Goal: Find specific page/section: Find specific page/section

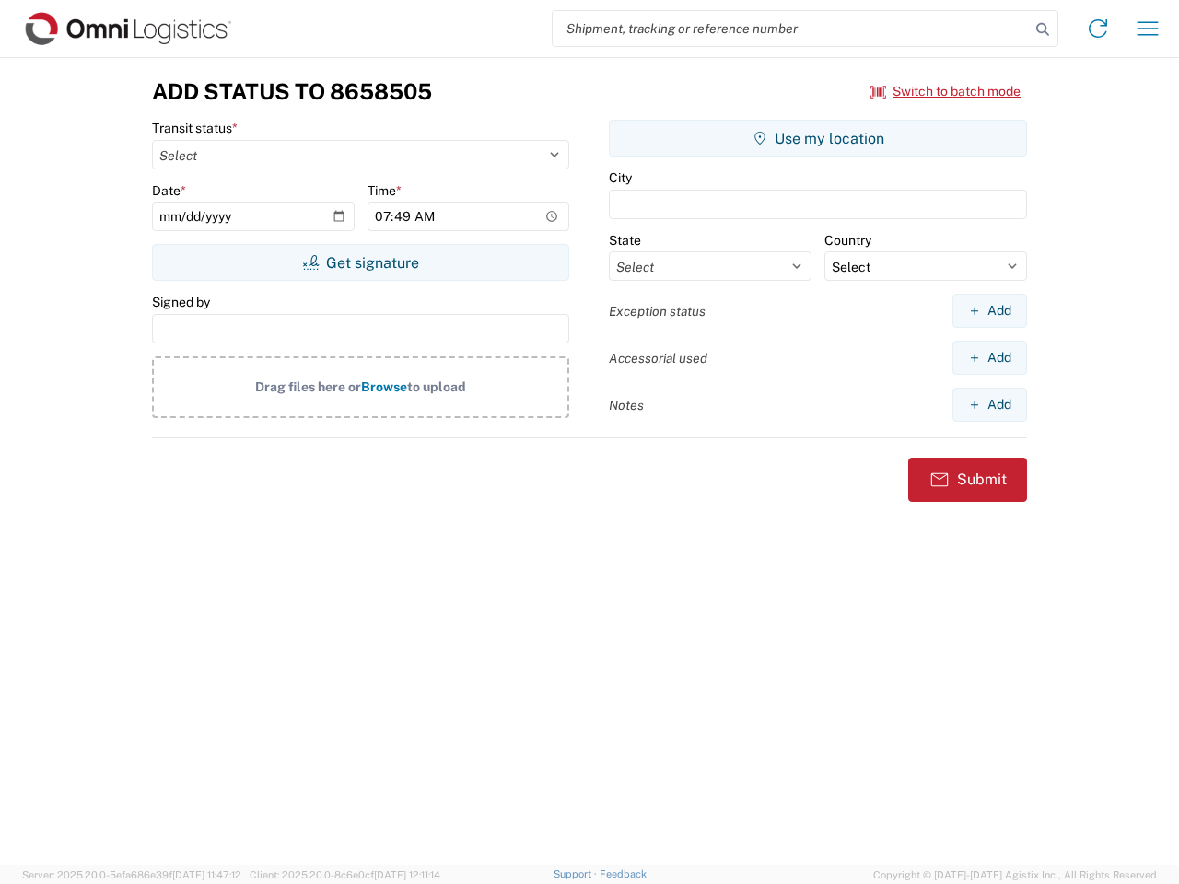
click at [791, 29] on input "search" at bounding box center [791, 28] width 477 height 35
click at [1043, 29] on icon at bounding box center [1043, 30] width 26 height 26
click at [1098, 29] on icon at bounding box center [1097, 28] width 29 height 29
click at [1148, 29] on icon "button" at bounding box center [1147, 28] width 21 height 14
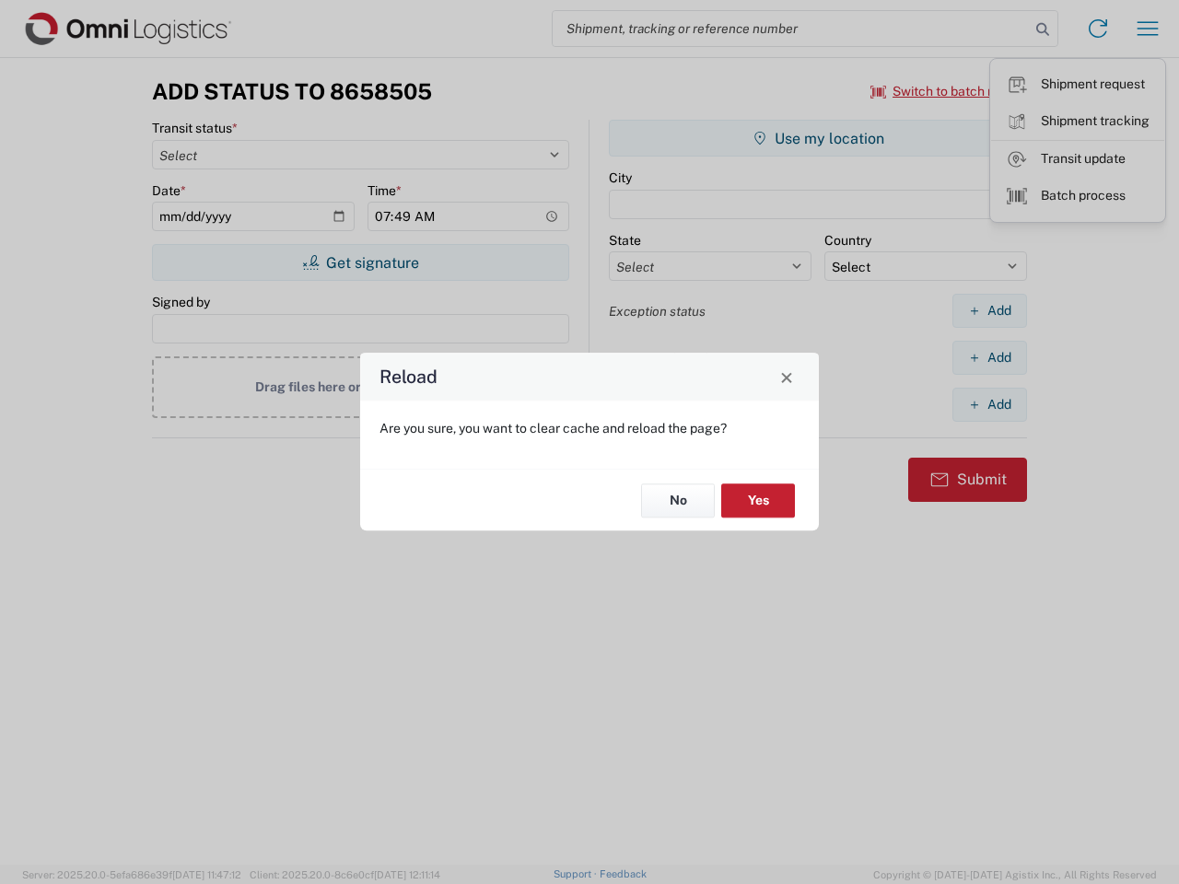
click at [946, 91] on div "Reload Are you sure, you want to clear cache and reload the page? No Yes" at bounding box center [589, 442] width 1179 height 884
click at [360, 262] on div "Reload Are you sure, you want to clear cache and reload the page? No Yes" at bounding box center [589, 442] width 1179 height 884
click at [818, 138] on div "Reload Are you sure, you want to clear cache and reload the page? No Yes" at bounding box center [589, 442] width 1179 height 884
click at [989, 310] on div "Reload Are you sure, you want to clear cache and reload the page? No Yes" at bounding box center [589, 442] width 1179 height 884
click at [989, 357] on div "Reload Are you sure, you want to clear cache and reload the page? No Yes" at bounding box center [589, 442] width 1179 height 884
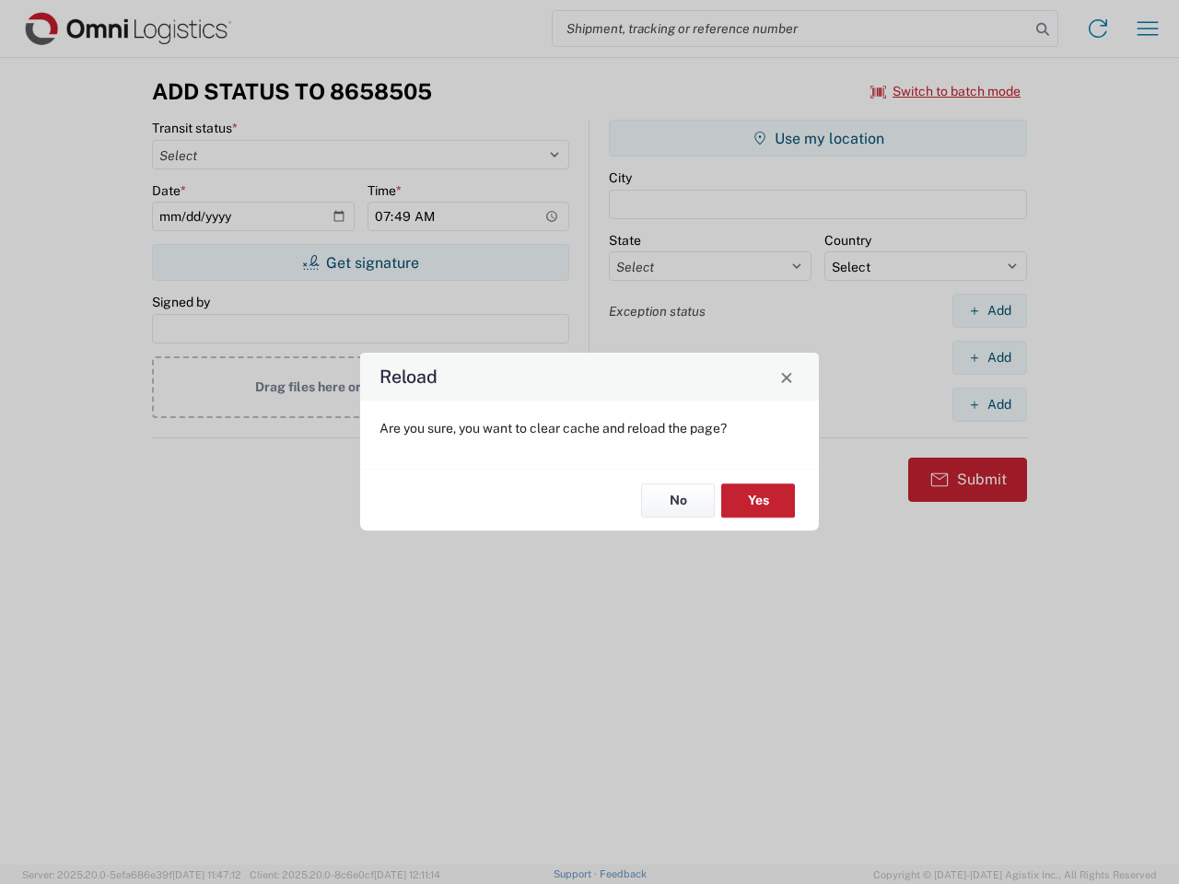
click at [989, 404] on div "Reload Are you sure, you want to clear cache and reload the page? No Yes" at bounding box center [589, 442] width 1179 height 884
